Goal: Task Accomplishment & Management: Manage account settings

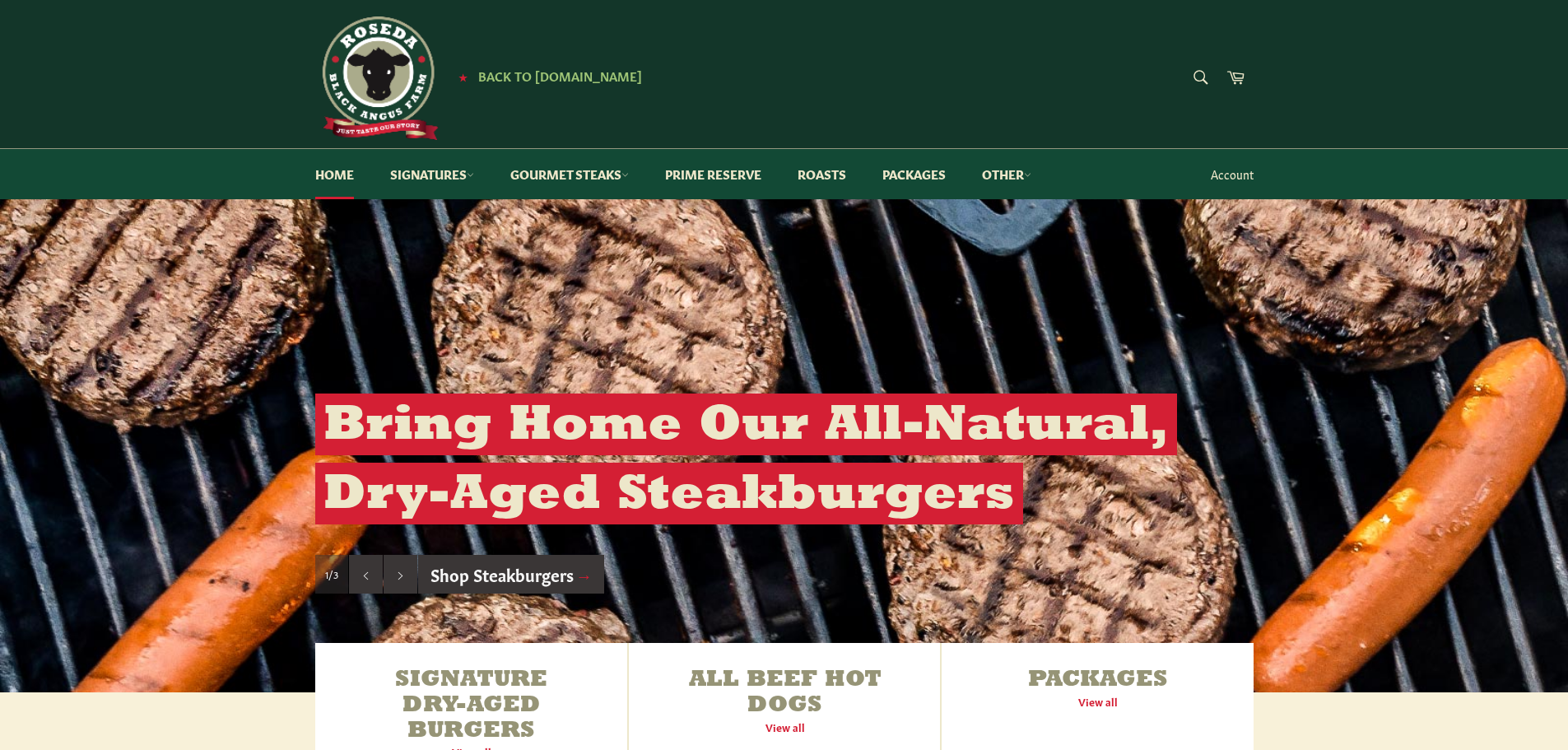
click at [1223, 173] on link "Account" at bounding box center [1232, 174] width 60 height 49
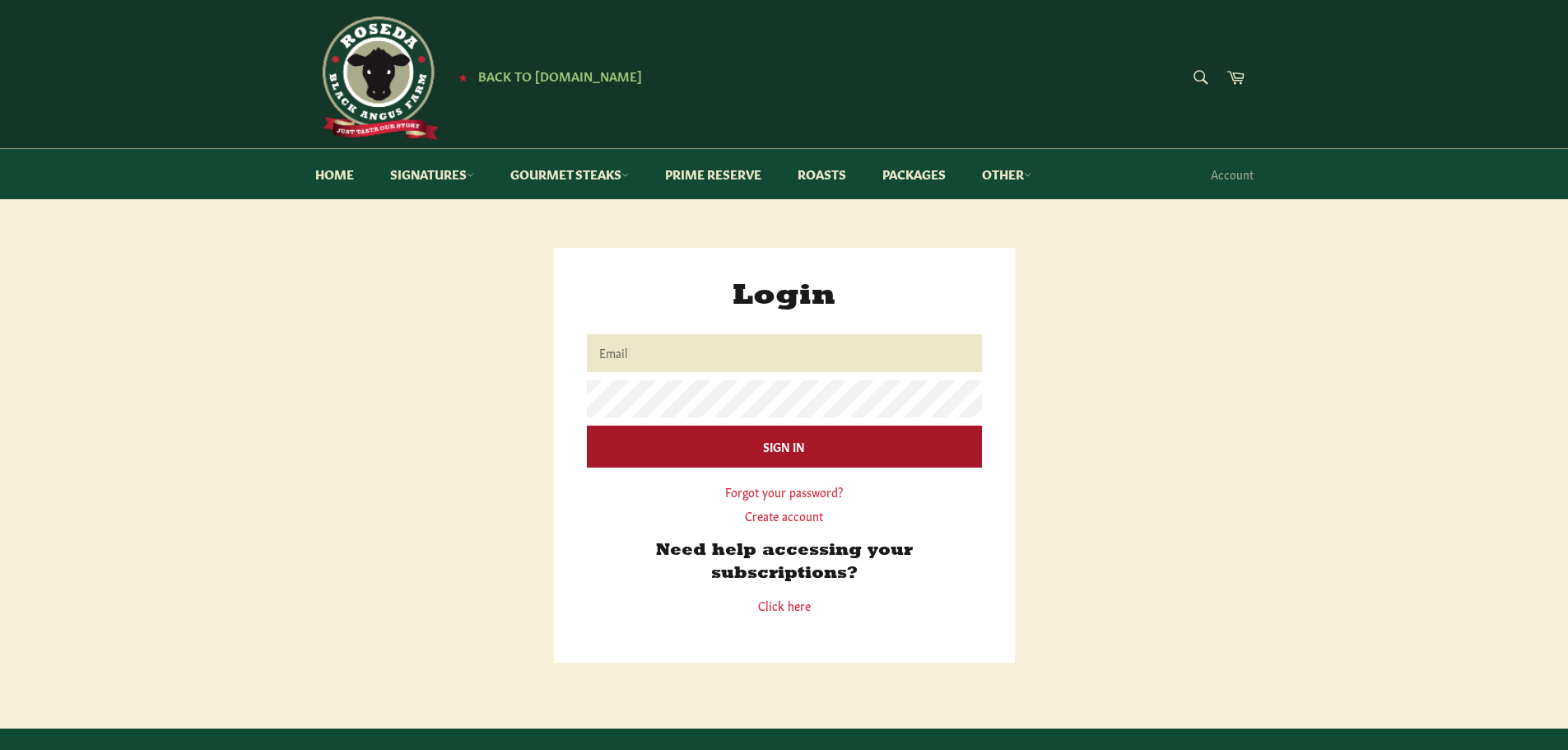
type input "[EMAIL_ADDRESS][DOMAIN_NAME]"
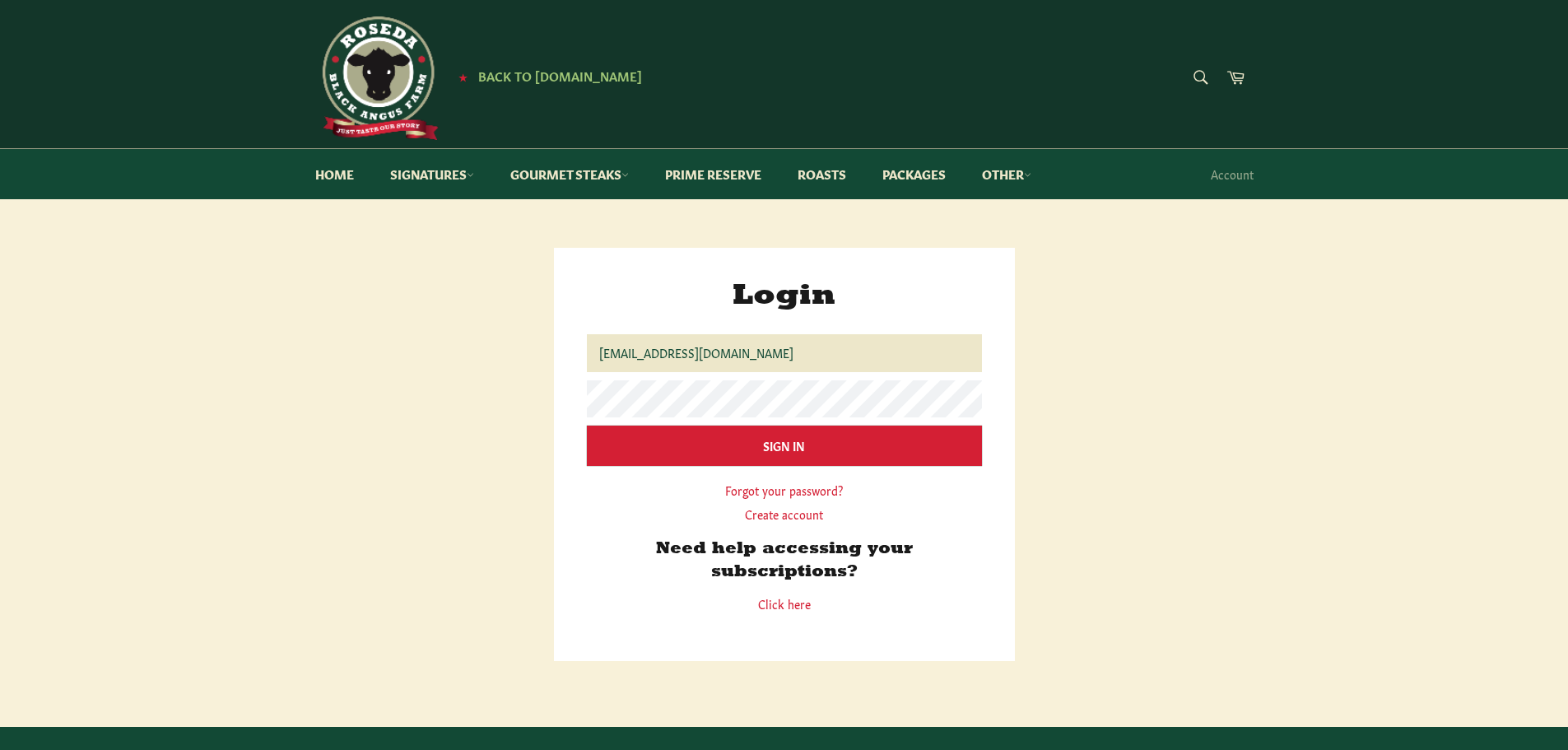
click at [743, 451] on input "Sign In" at bounding box center [784, 445] width 395 height 40
